Goal: Task Accomplishment & Management: Complete application form

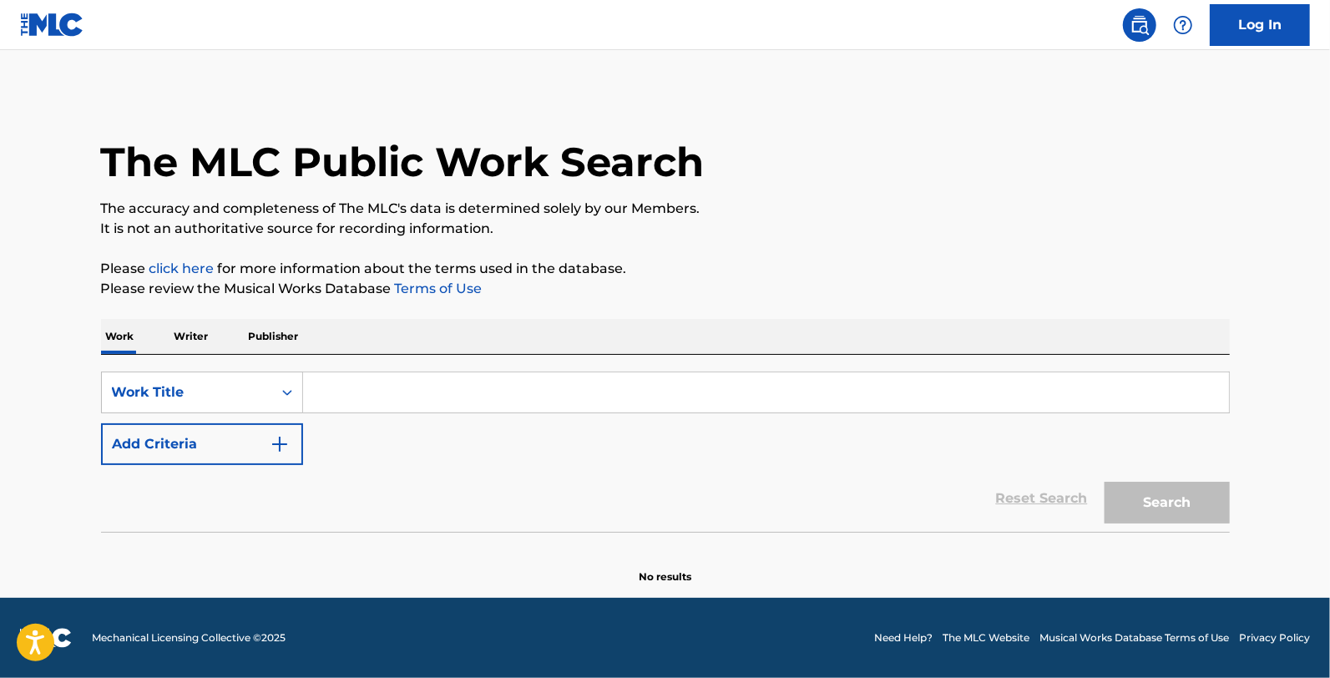
click at [436, 399] on input "Search Form" at bounding box center [766, 393] width 926 height 40
paste input "The Numbers Don't Add Up"
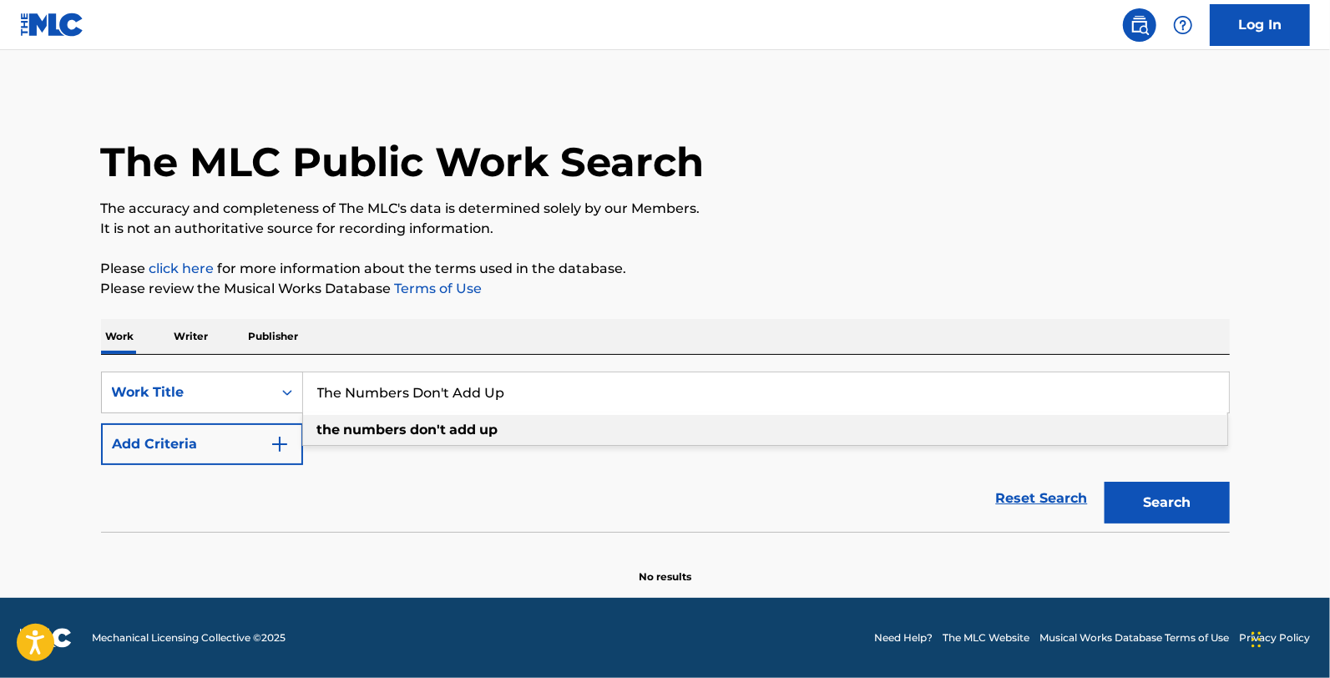
type input "The Numbers Don't Add Up"
click at [1179, 496] on button "Search" at bounding box center [1167, 503] width 125 height 42
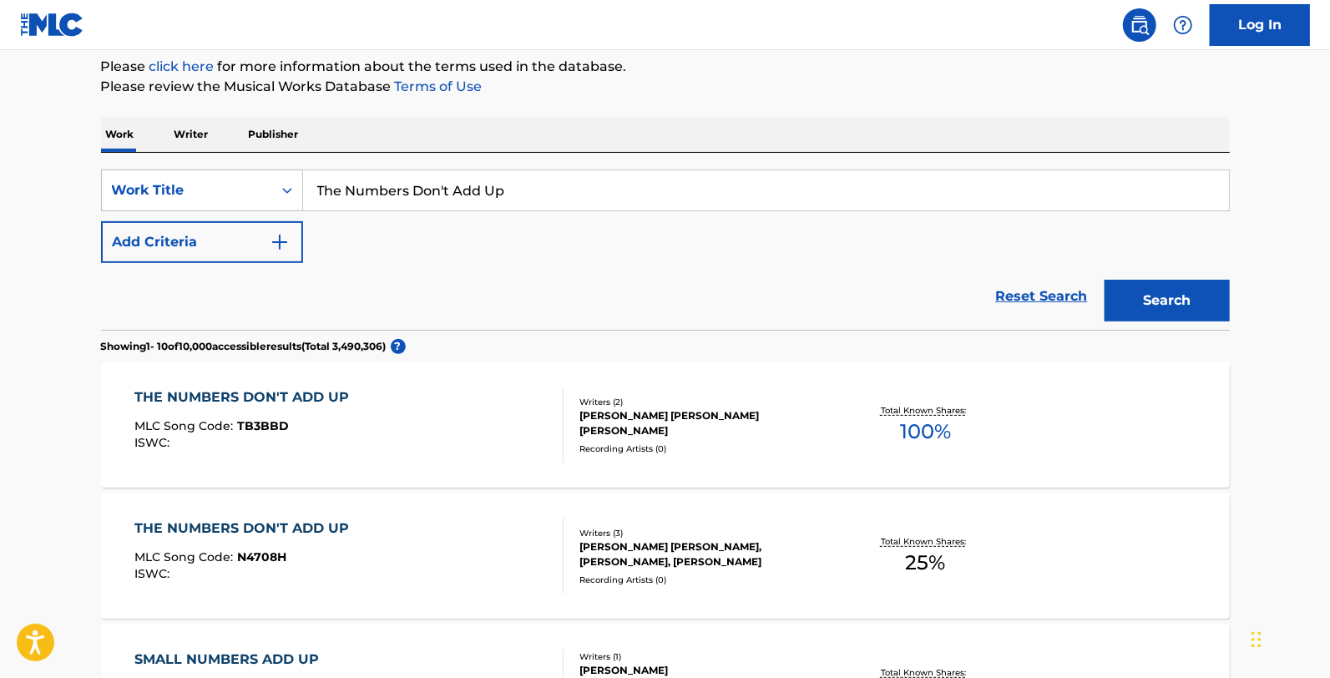
scroll to position [235, 0]
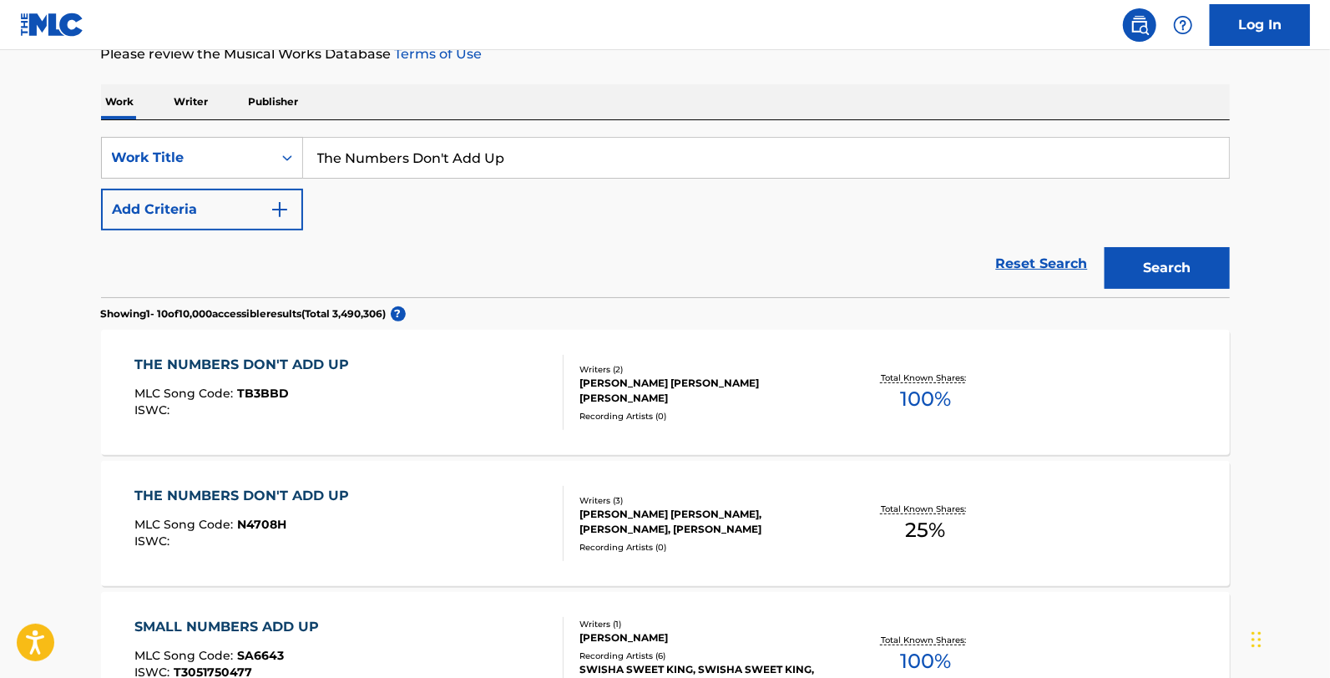
click at [443, 376] on div "THE NUMBERS DON'T ADD UP MLC Song Code : TB3BBD ISWC :" at bounding box center [348, 392] width 429 height 75
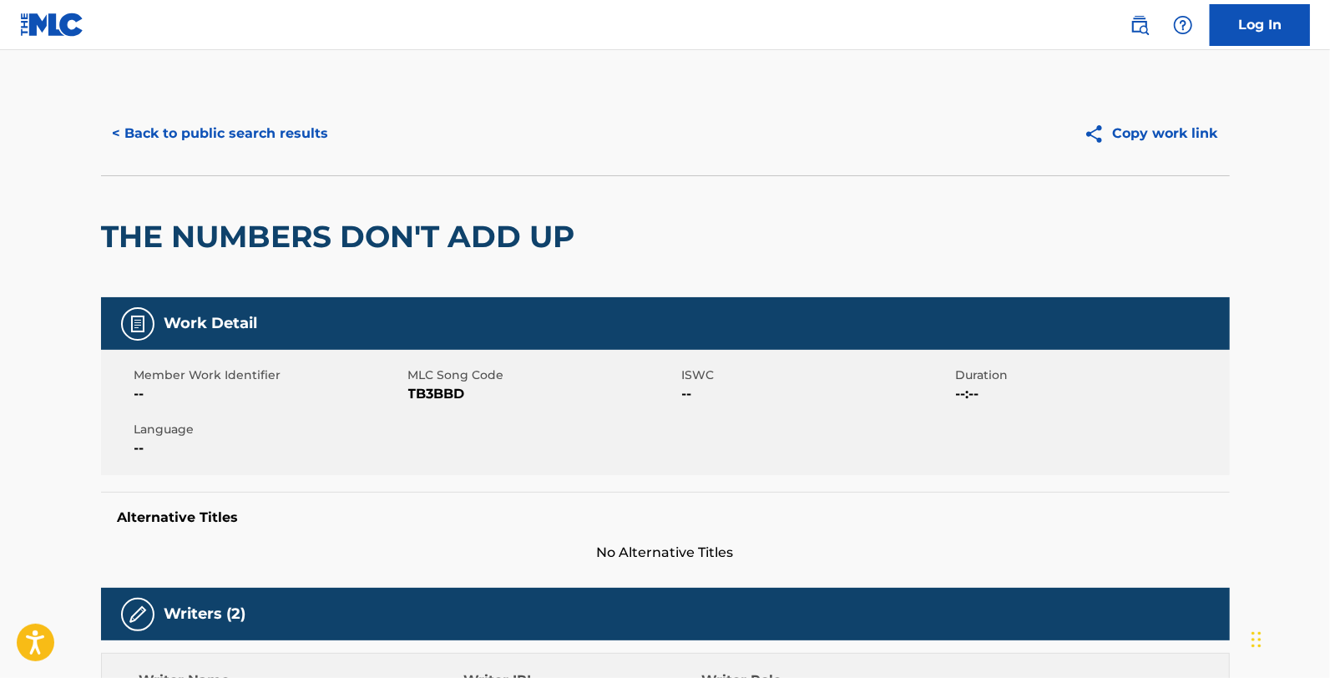
click at [169, 114] on button "< Back to public search results" at bounding box center [221, 134] width 240 height 42
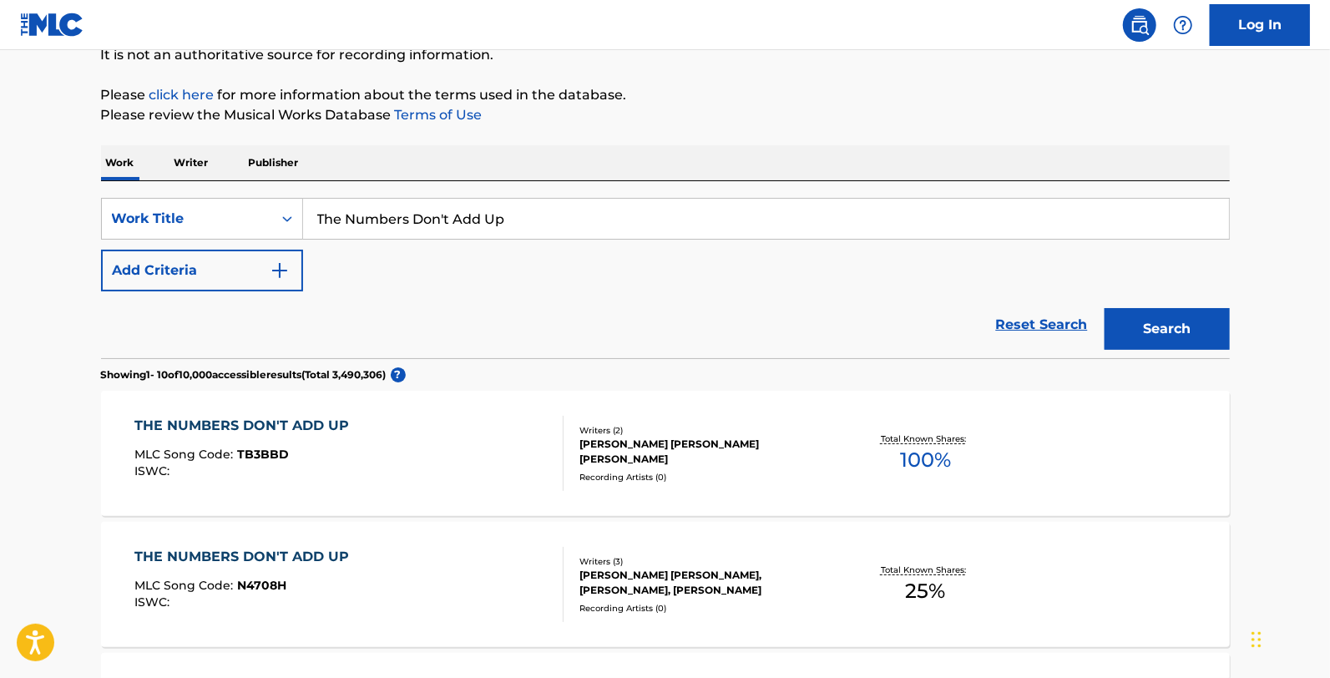
scroll to position [142, 0]
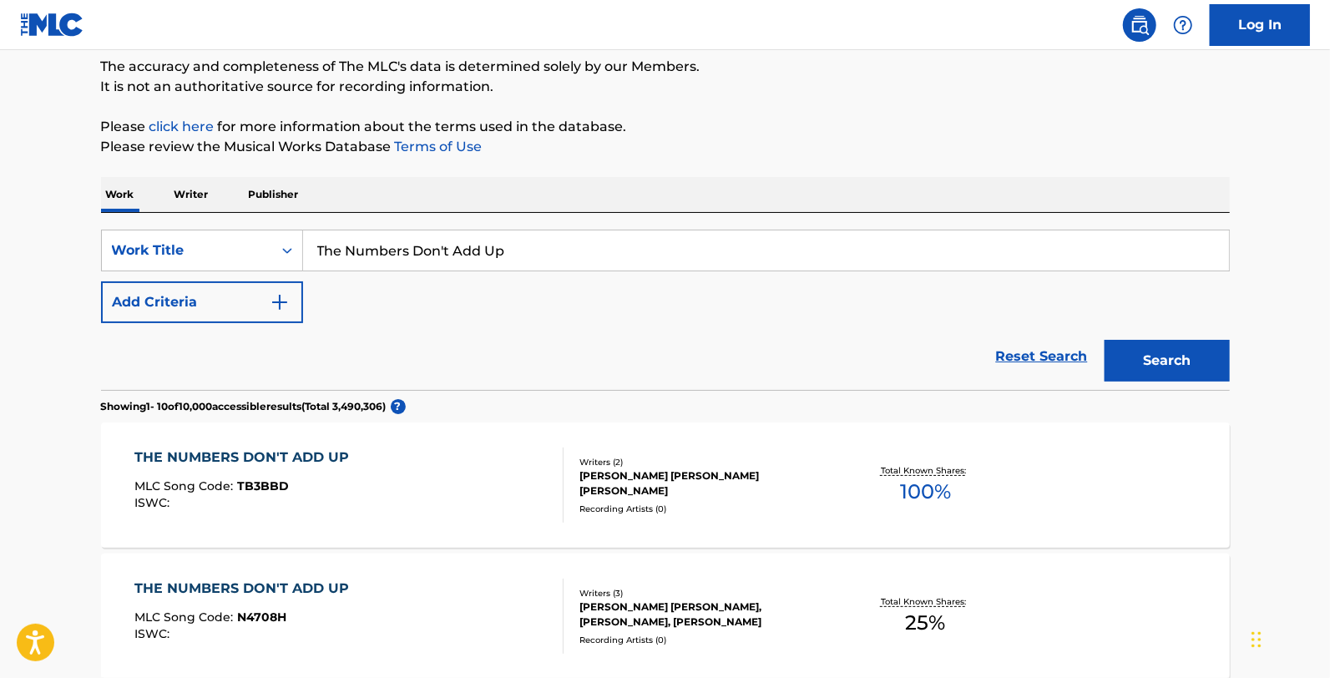
click at [1261, 13] on link "Log In" at bounding box center [1260, 25] width 100 height 42
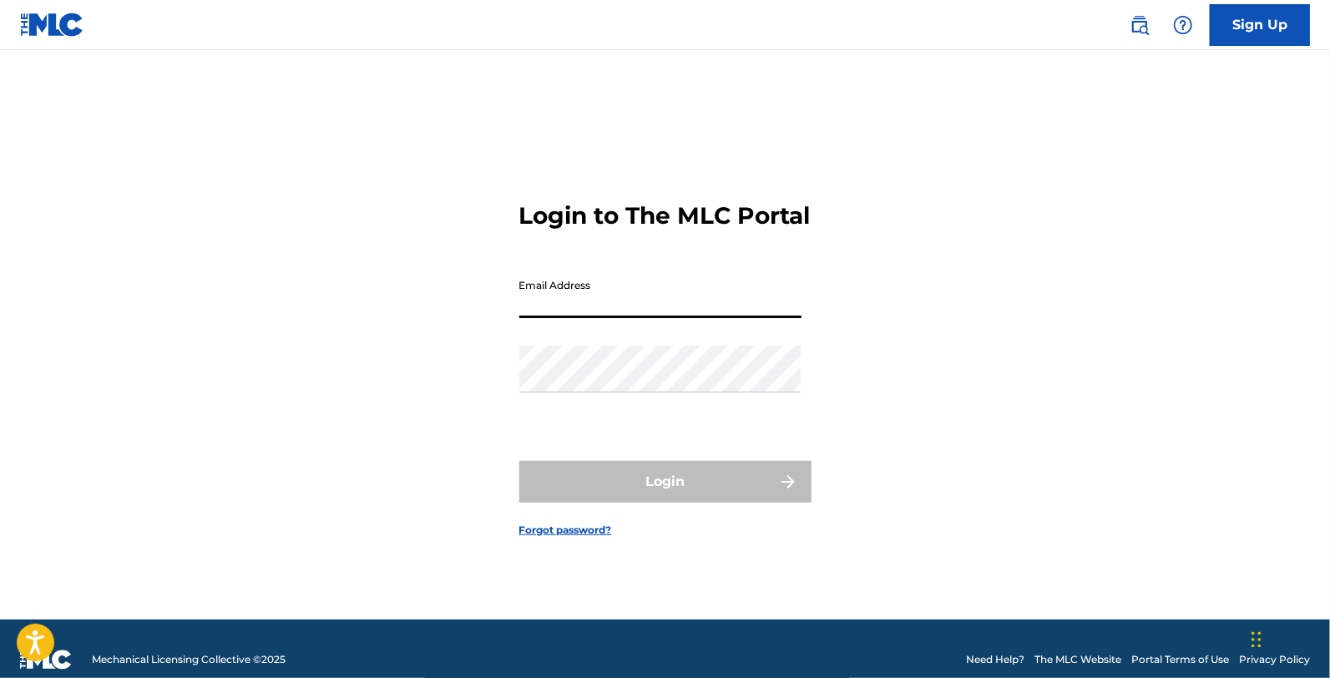
click at [576, 318] on input "Email Address" at bounding box center [661, 295] width 282 height 48
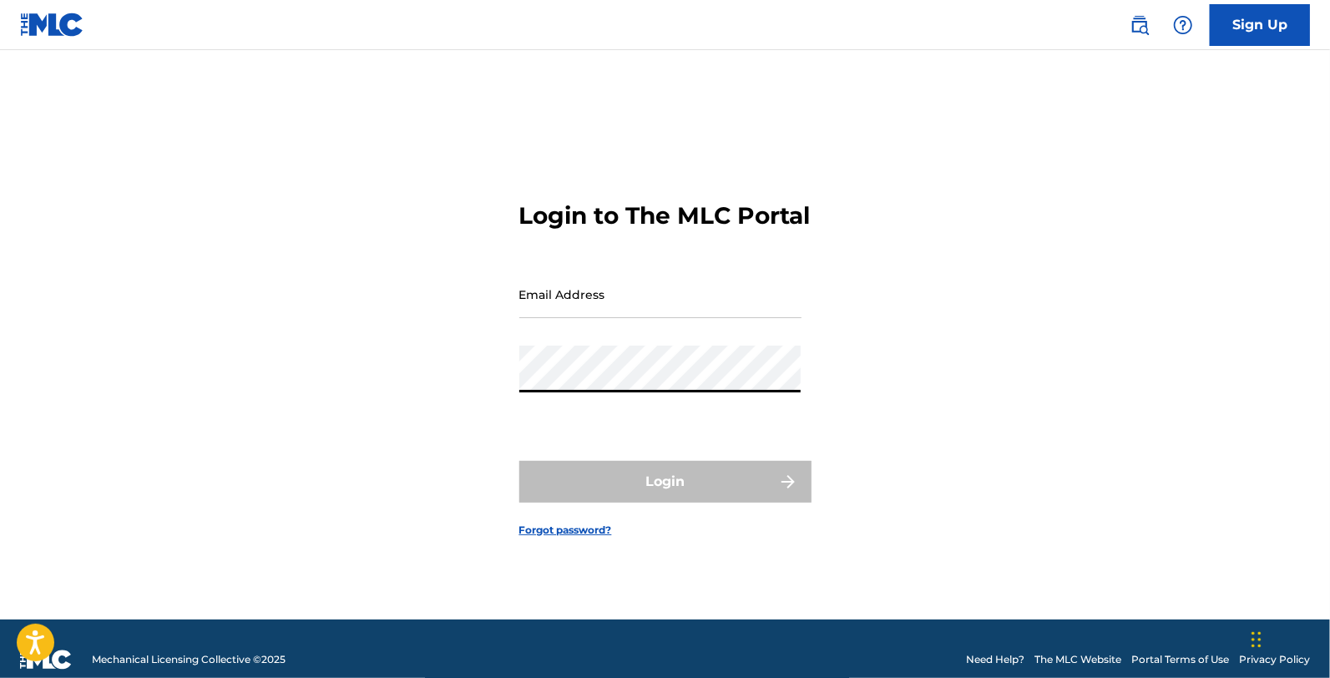
type input "[EMAIL_ADDRESS][DOMAIN_NAME]"
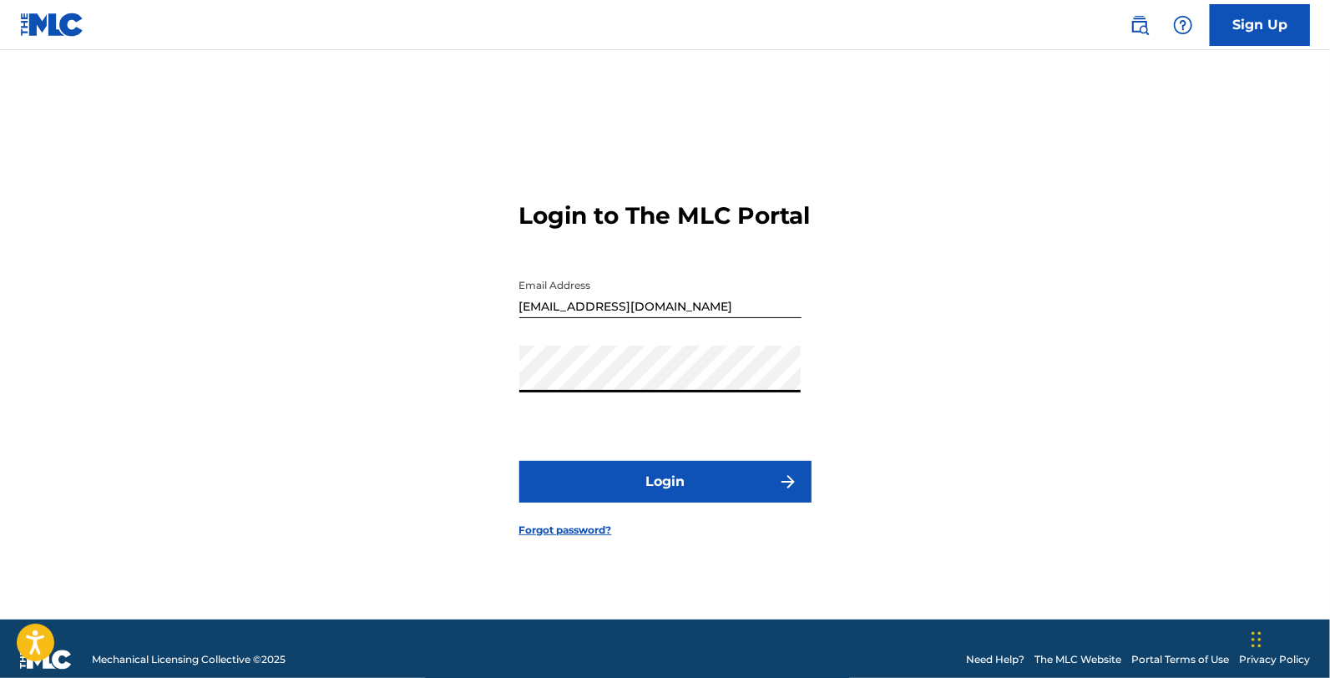
click at [632, 501] on button "Login" at bounding box center [666, 482] width 292 height 42
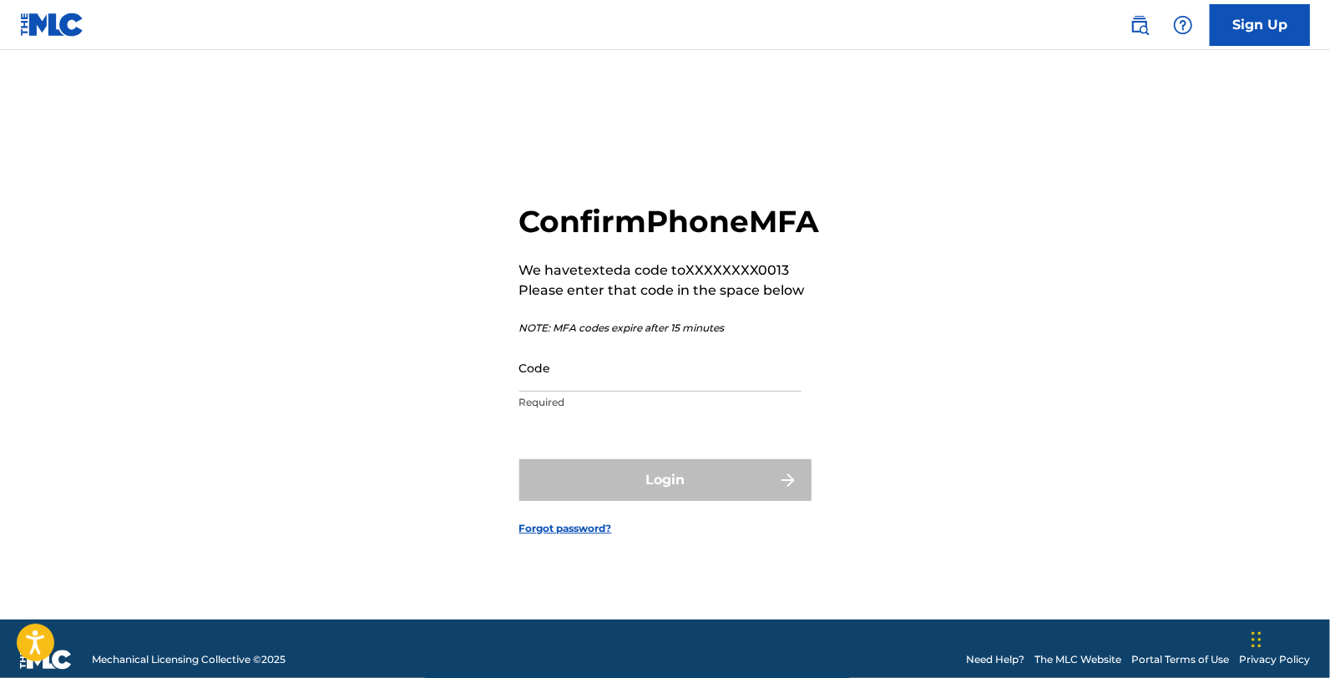
click at [632, 392] on input "Code" at bounding box center [661, 368] width 282 height 48
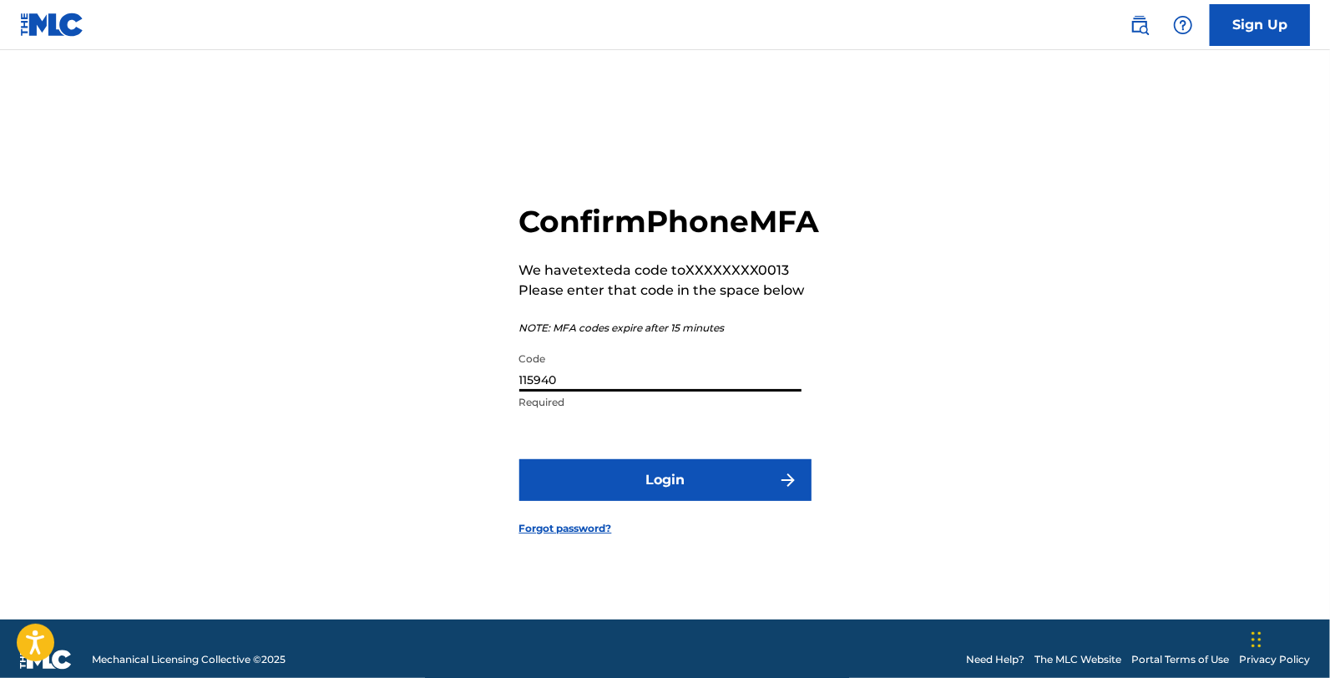
type input "115940"
click at [520, 459] on button "Login" at bounding box center [666, 480] width 292 height 42
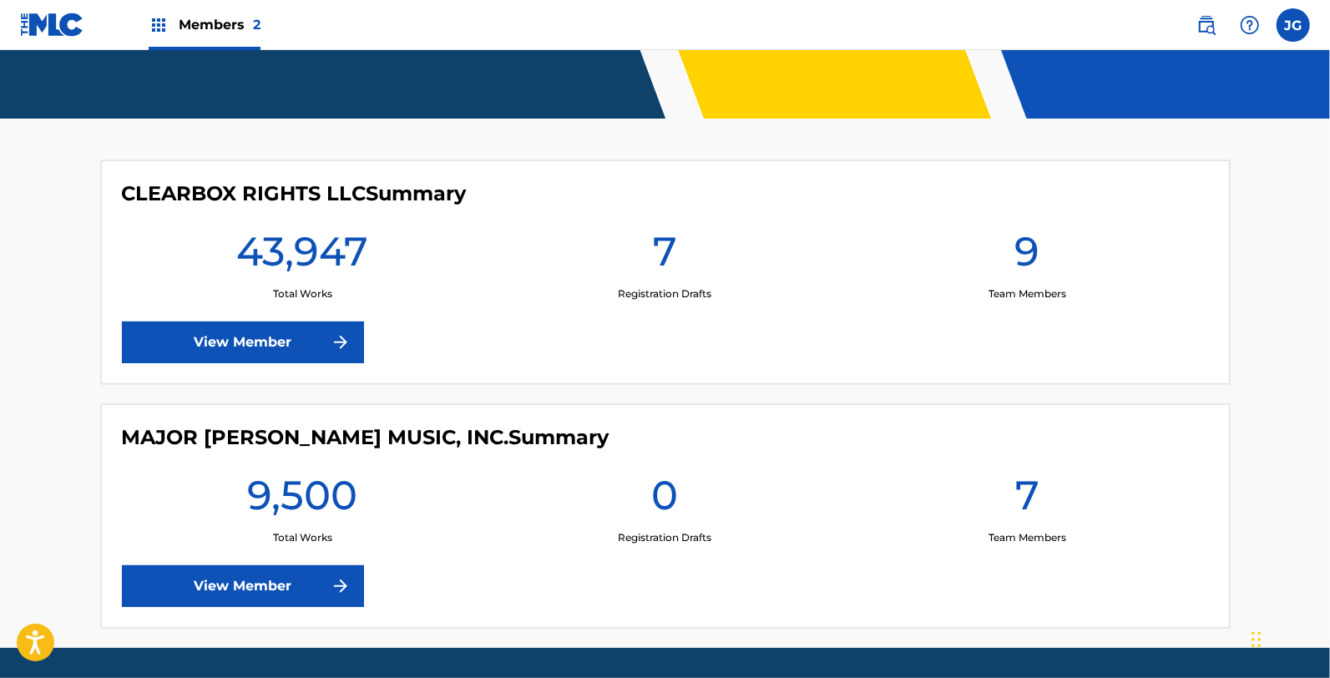
click at [314, 356] on link "View Member" at bounding box center [243, 343] width 242 height 42
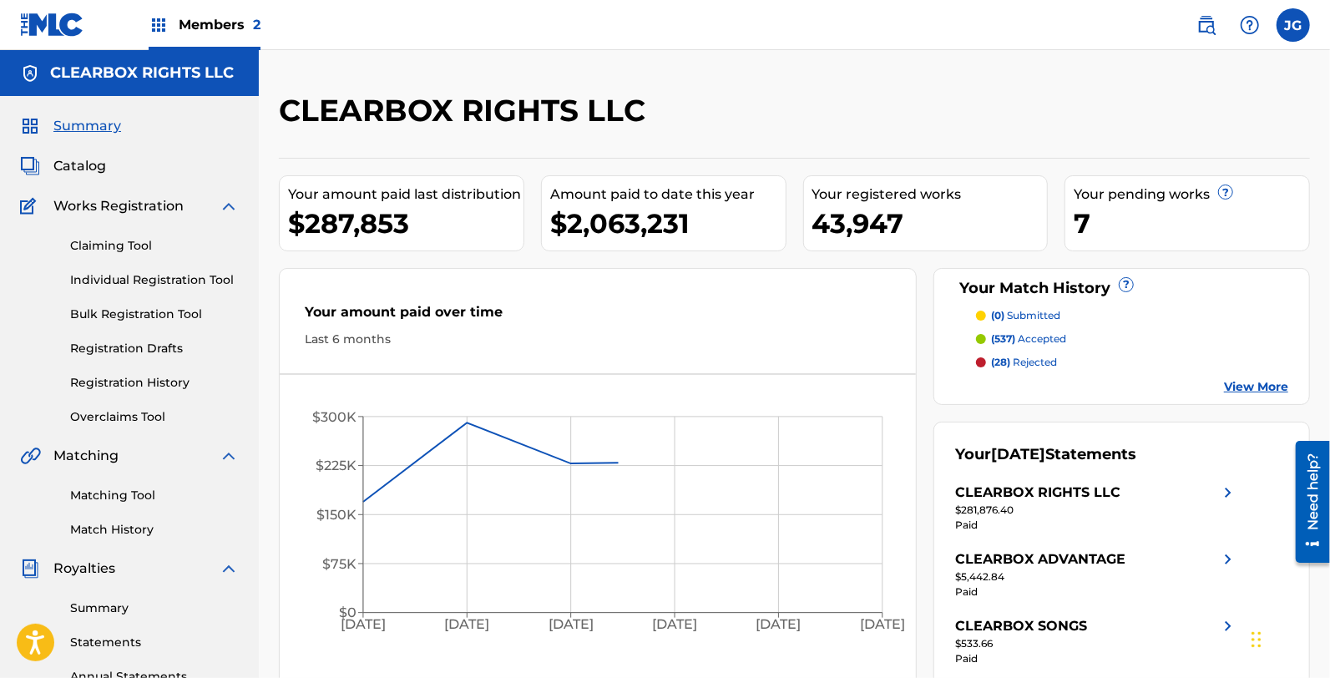
click at [134, 337] on div "Claiming Tool Individual Registration Tool Bulk Registration Tool Registration …" at bounding box center [129, 321] width 219 height 210
click at [137, 342] on link "Registration Drafts" at bounding box center [154, 349] width 169 height 18
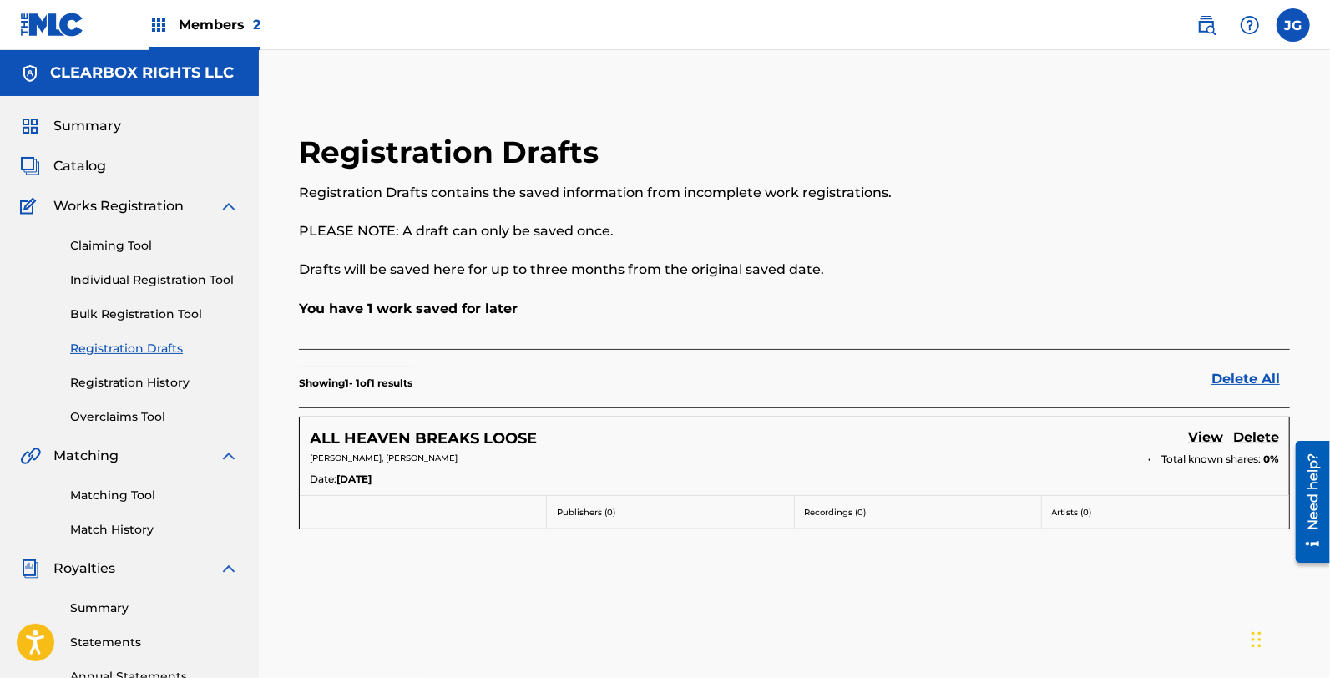
click at [160, 288] on link "Individual Registration Tool" at bounding box center [154, 280] width 169 height 18
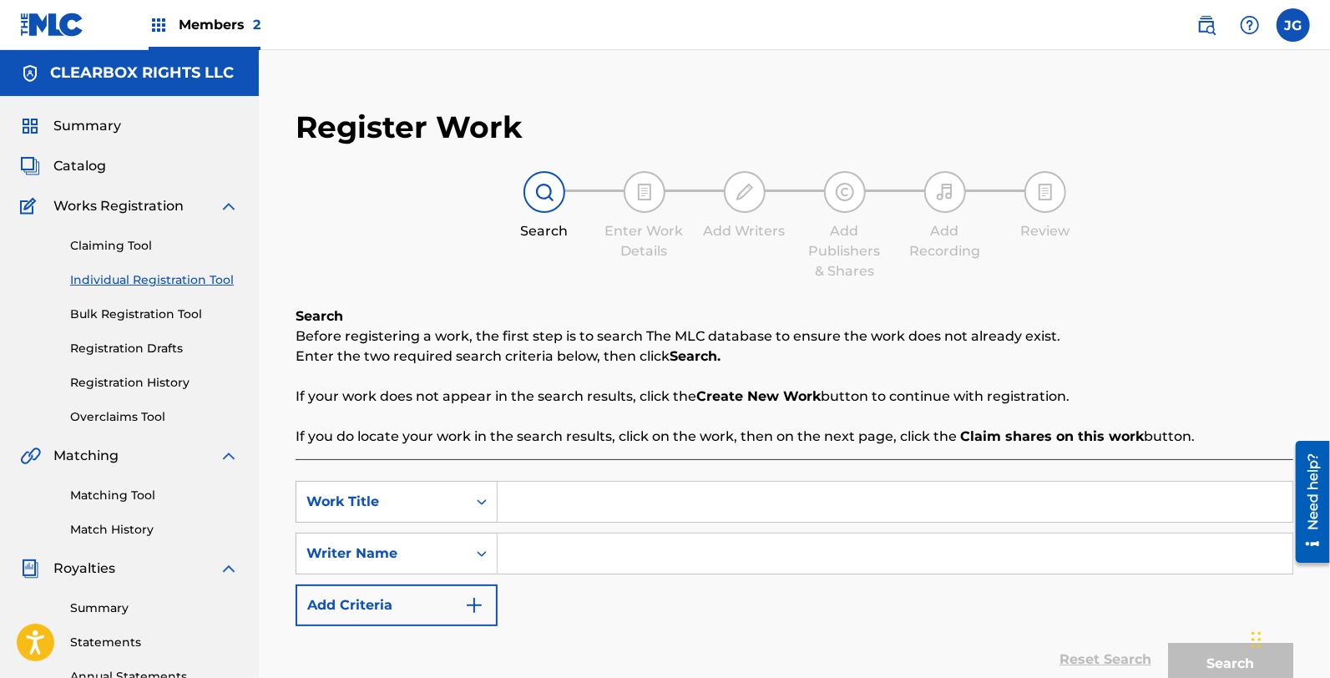
click at [662, 498] on input "Search Form" at bounding box center [895, 502] width 795 height 40
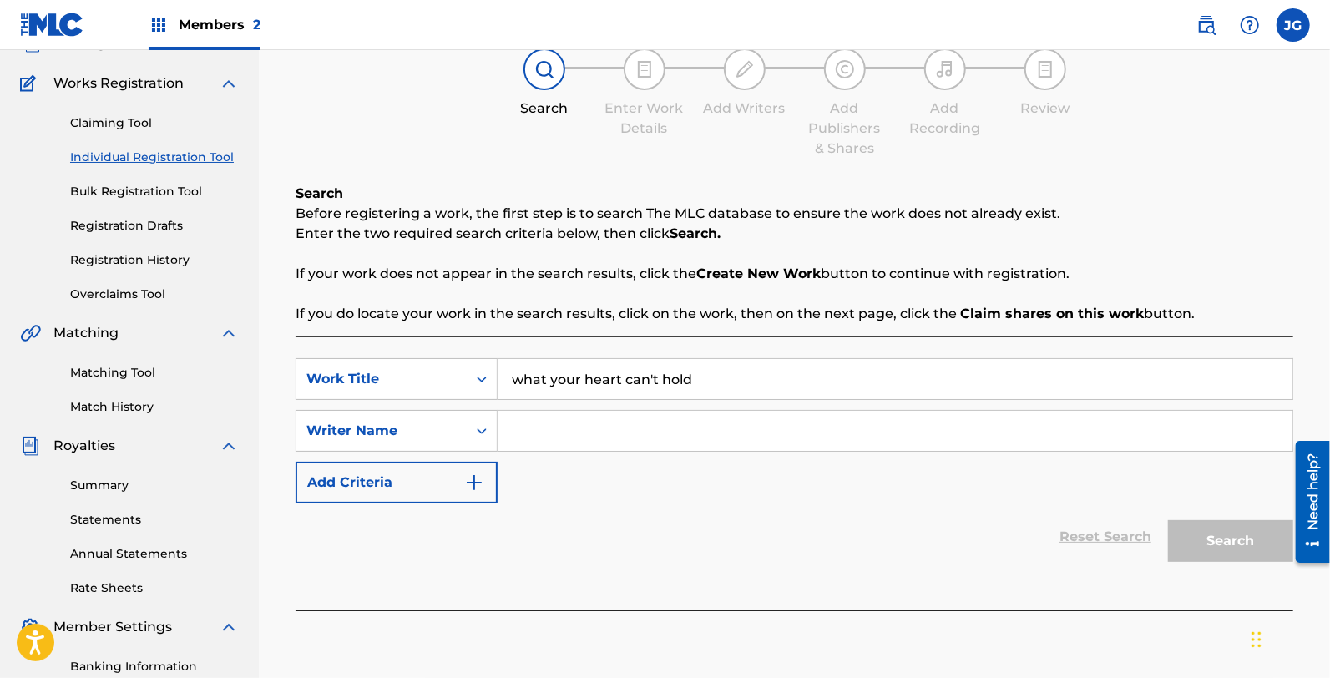
scroll to position [357, 0]
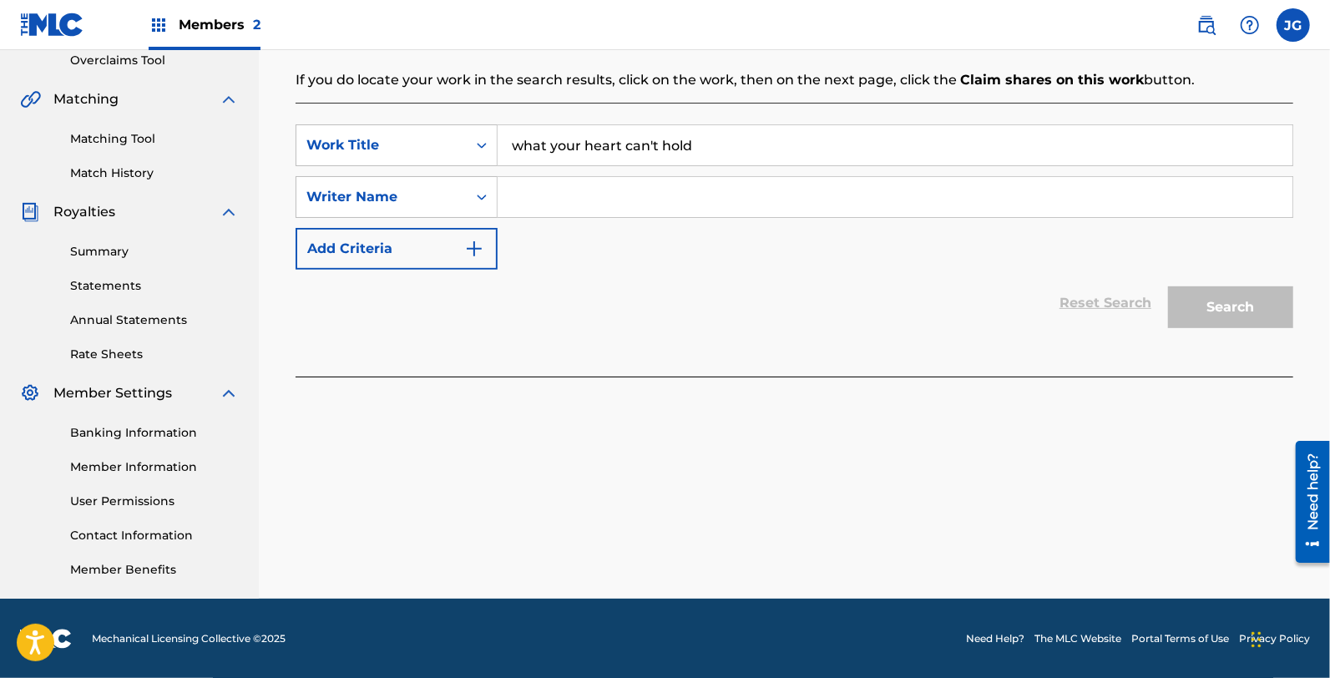
type input "what your heart can't hold"
click at [600, 186] on input "Search Form" at bounding box center [895, 197] width 795 height 40
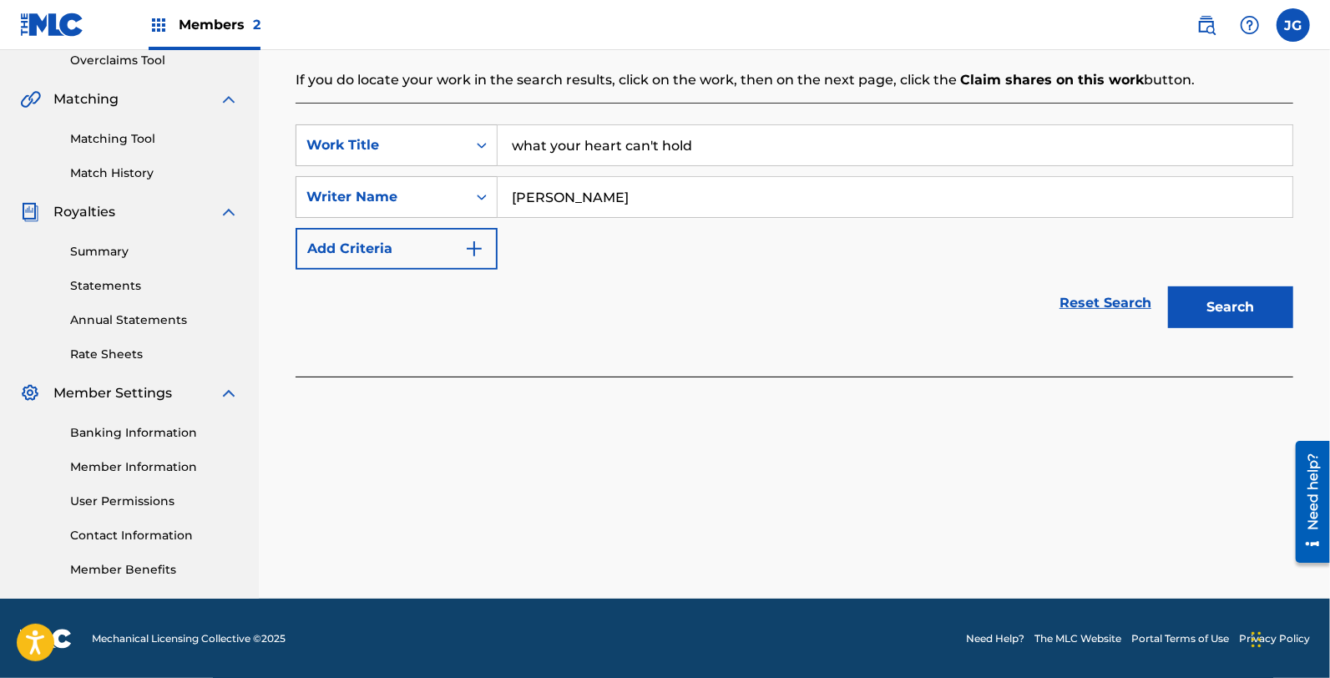
type input "[PERSON_NAME]"
click at [1168, 286] on button "Search" at bounding box center [1230, 307] width 125 height 42
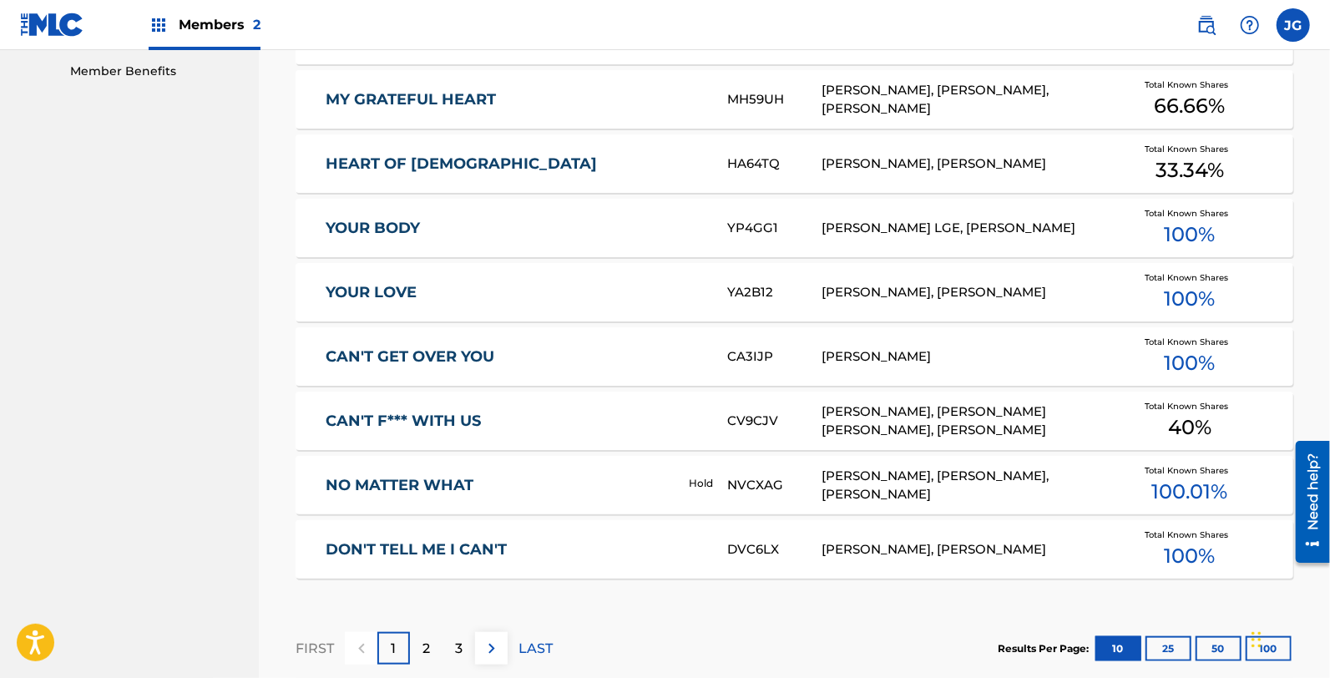
scroll to position [1065, 0]
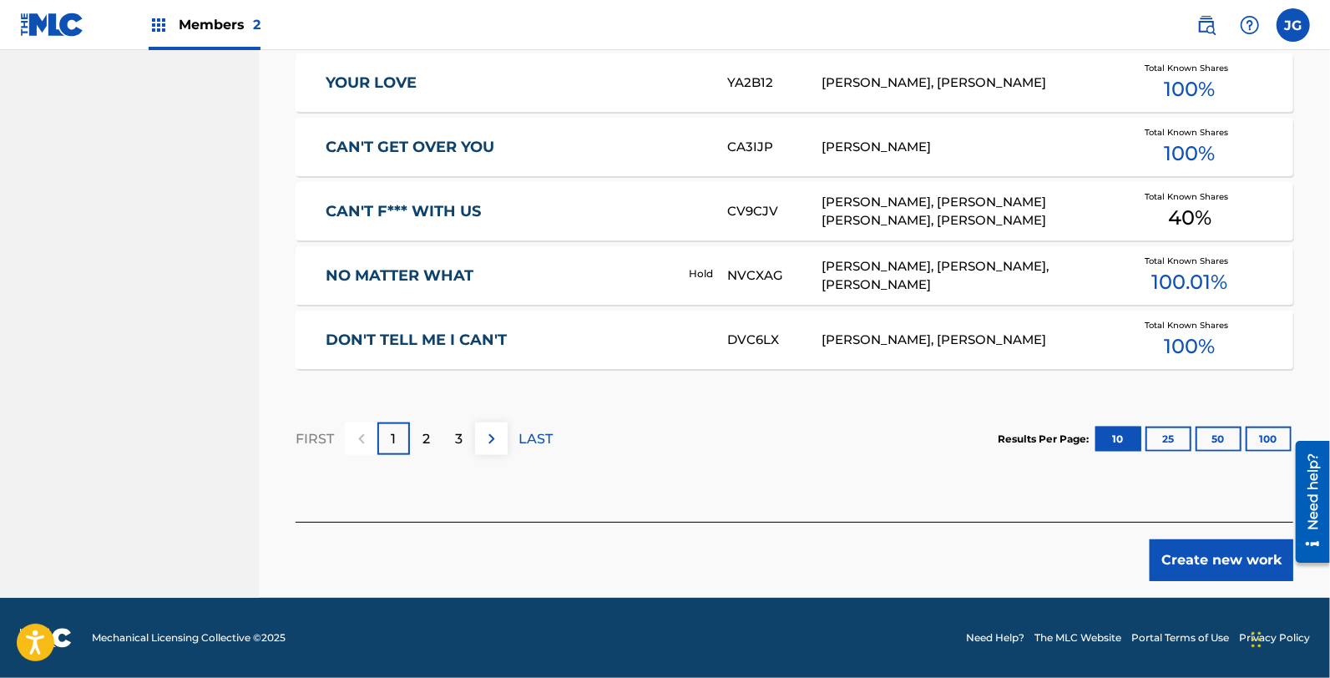
click at [1294, 564] on div at bounding box center [1306, 501] width 47 height 134
click at [1258, 563] on button "Create new work" at bounding box center [1222, 561] width 144 height 42
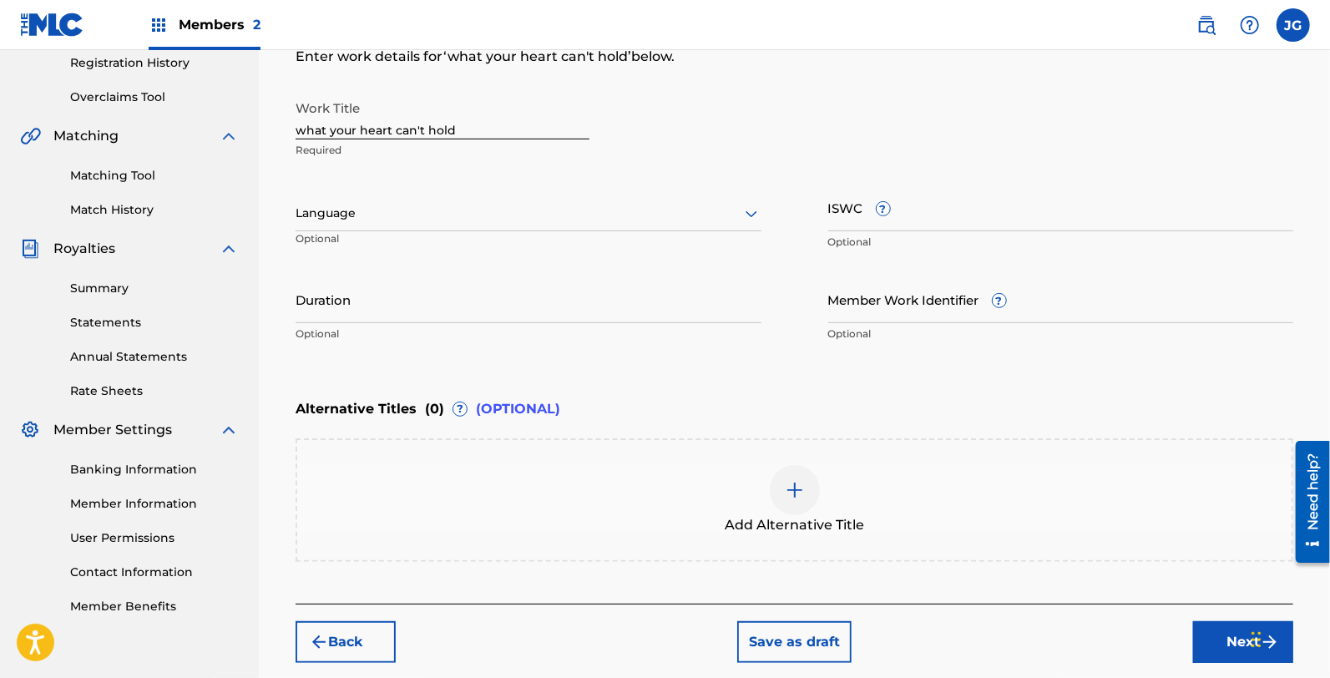
scroll to position [214, 0]
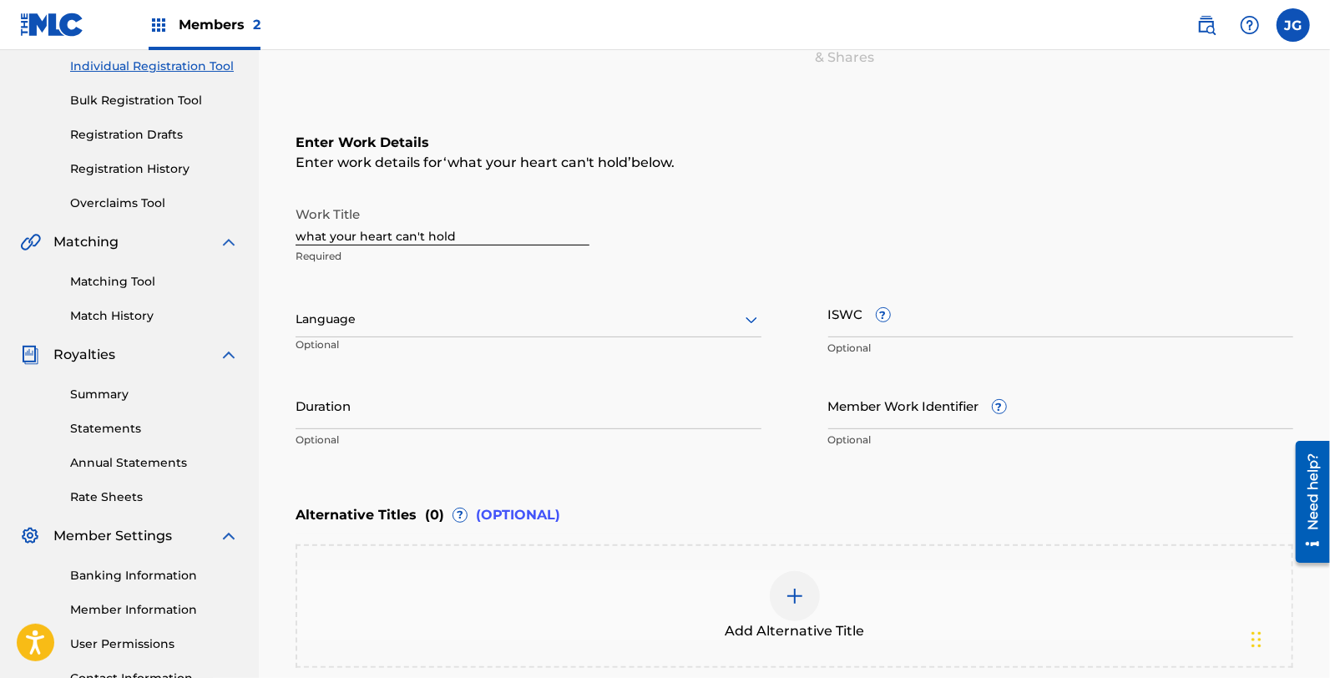
drag, startPoint x: 461, startPoint y: 231, endPoint x: 89, endPoint y: 209, distance: 372.3
click at [89, 209] on main "CLEARBOX RIGHTS LLC Summary Catalog Works Registration Claiming Tool Individual…" at bounding box center [665, 311] width 1330 height 950
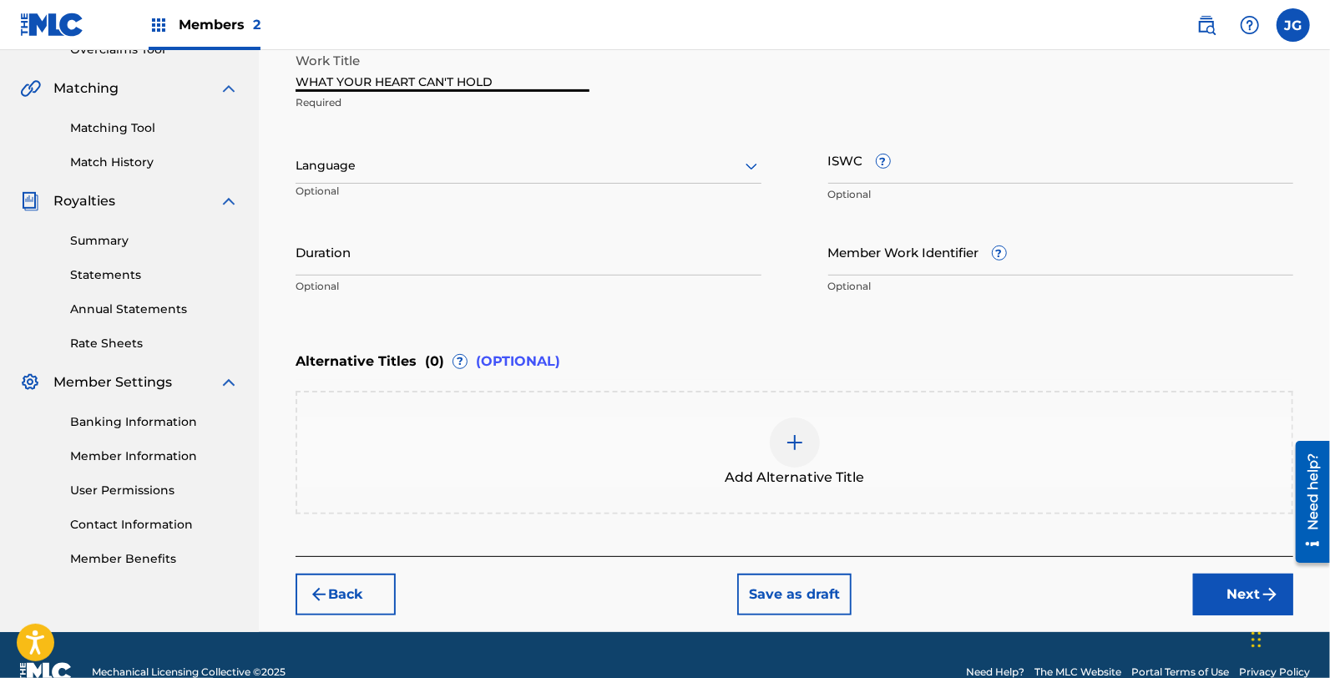
scroll to position [399, 0]
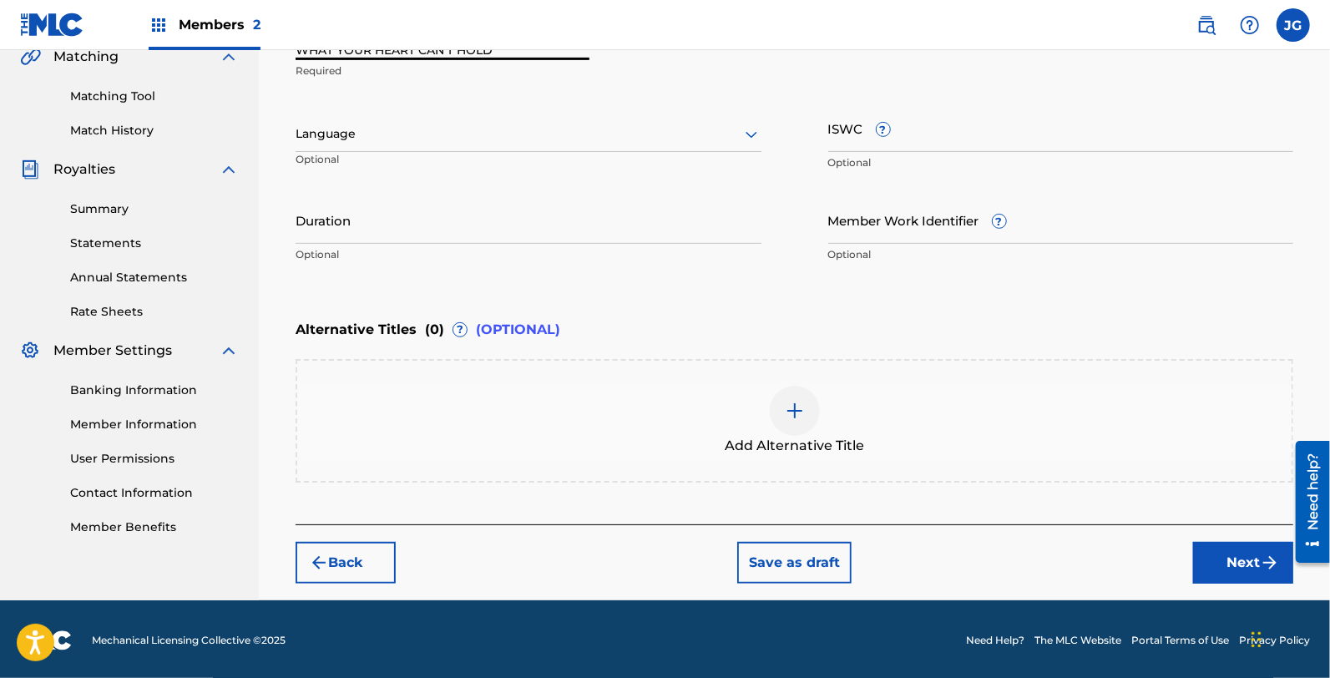
type input "WHAT YOUR HEART CAN'T HOLD"
click at [1248, 578] on button "Next" at bounding box center [1244, 563] width 100 height 42
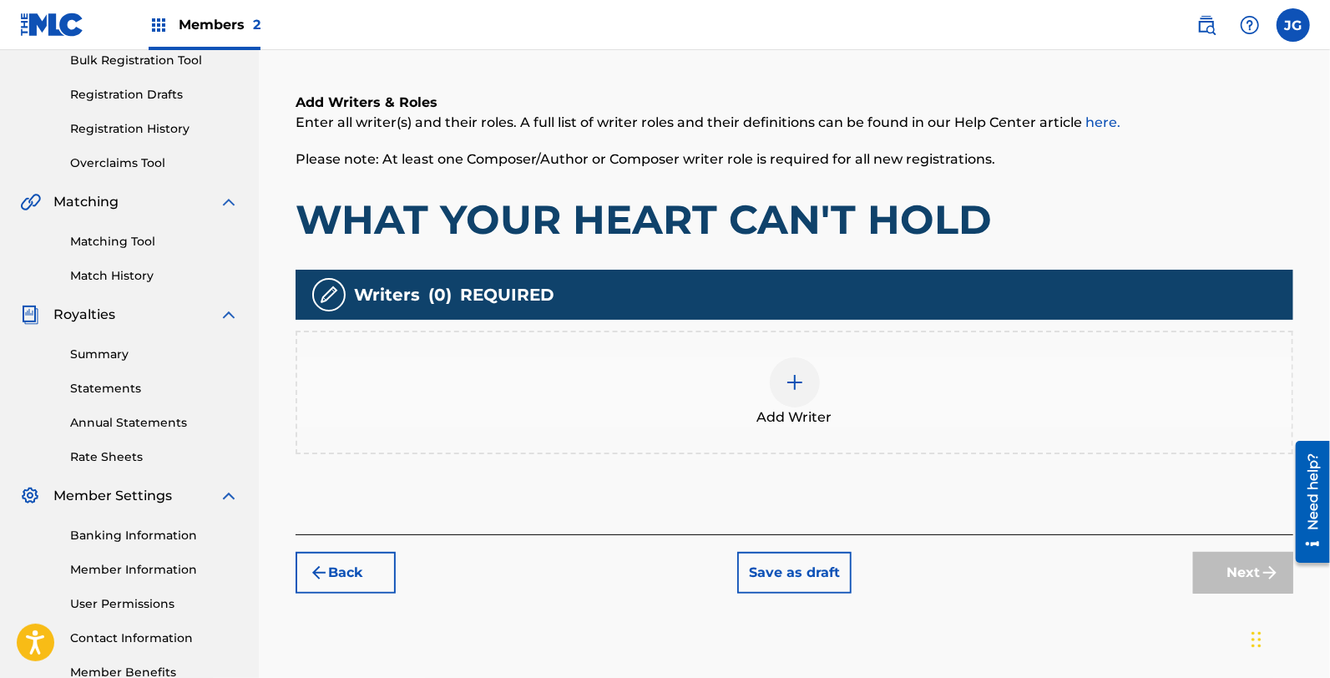
scroll to position [261, 0]
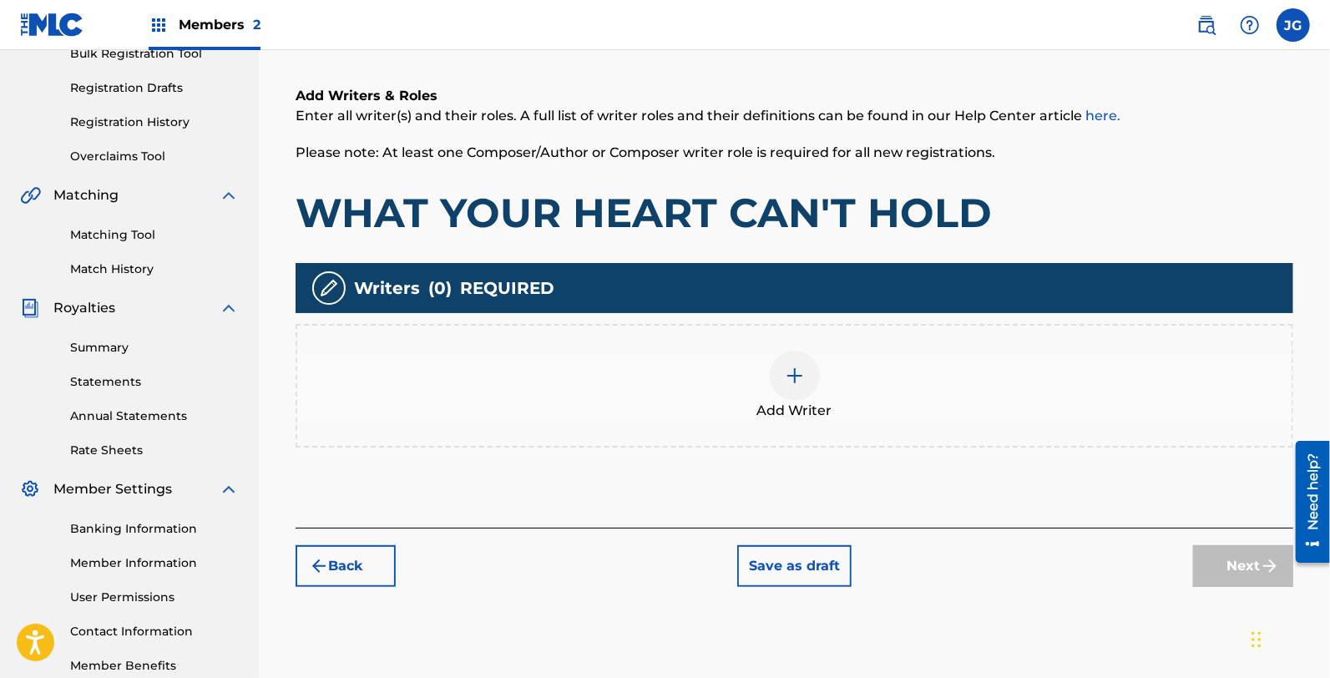
click at [707, 388] on div "Add Writer" at bounding box center [794, 386] width 995 height 70
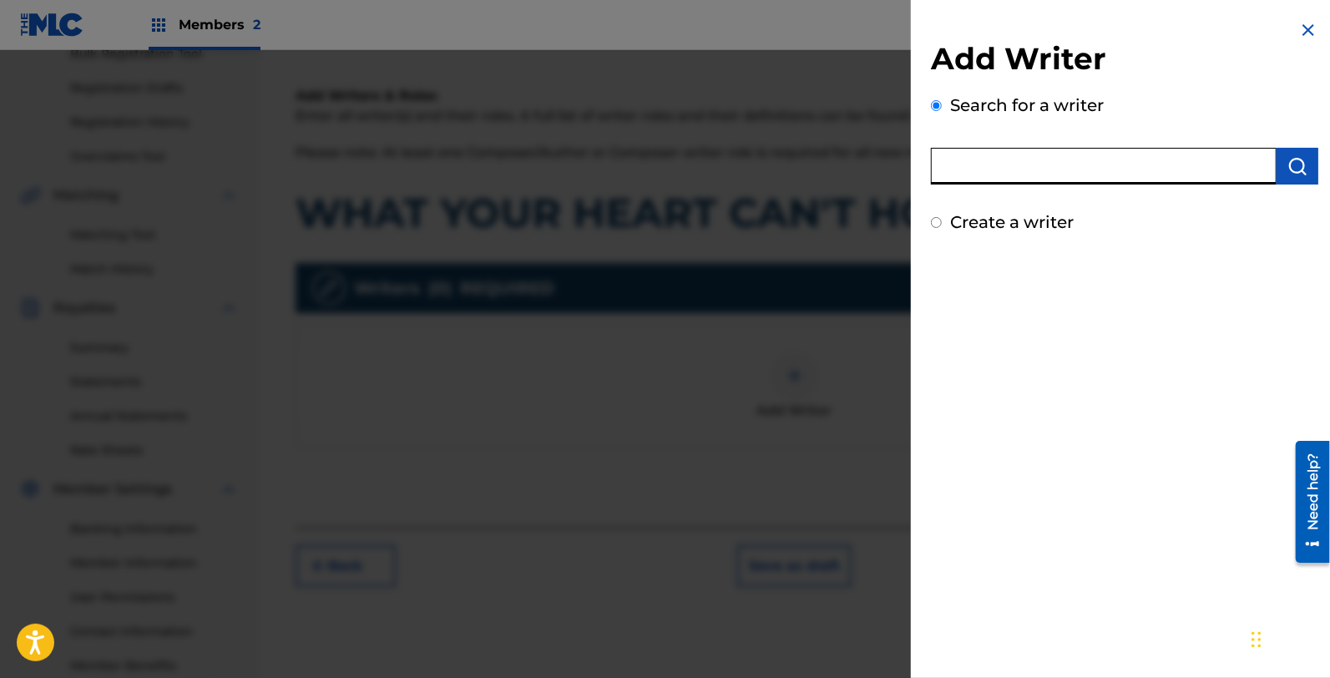
click at [973, 176] on input "text" at bounding box center [1104, 166] width 346 height 37
